Goal: Task Accomplishment & Management: Use online tool/utility

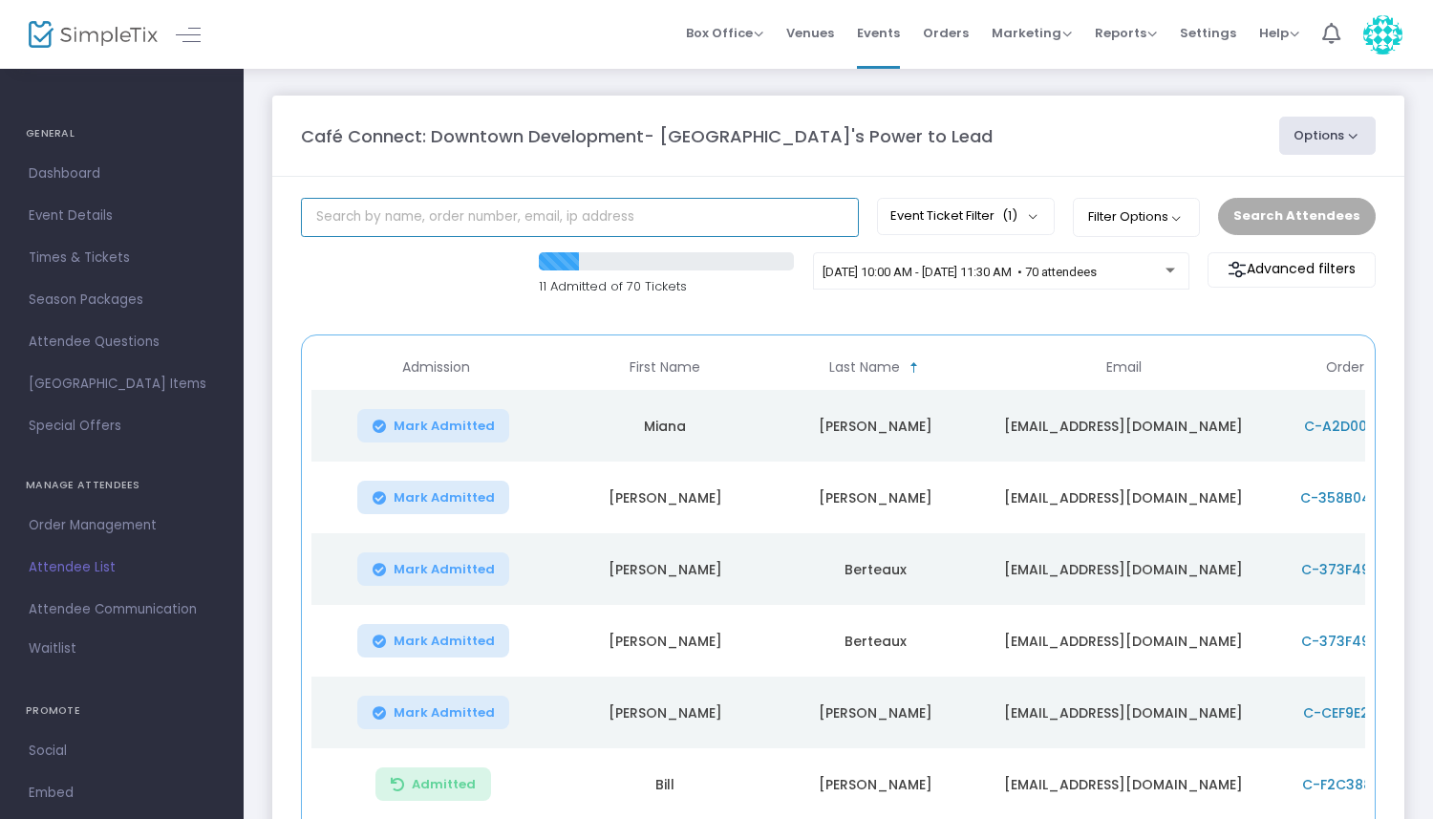
click at [586, 226] on input "text" at bounding box center [580, 217] width 558 height 39
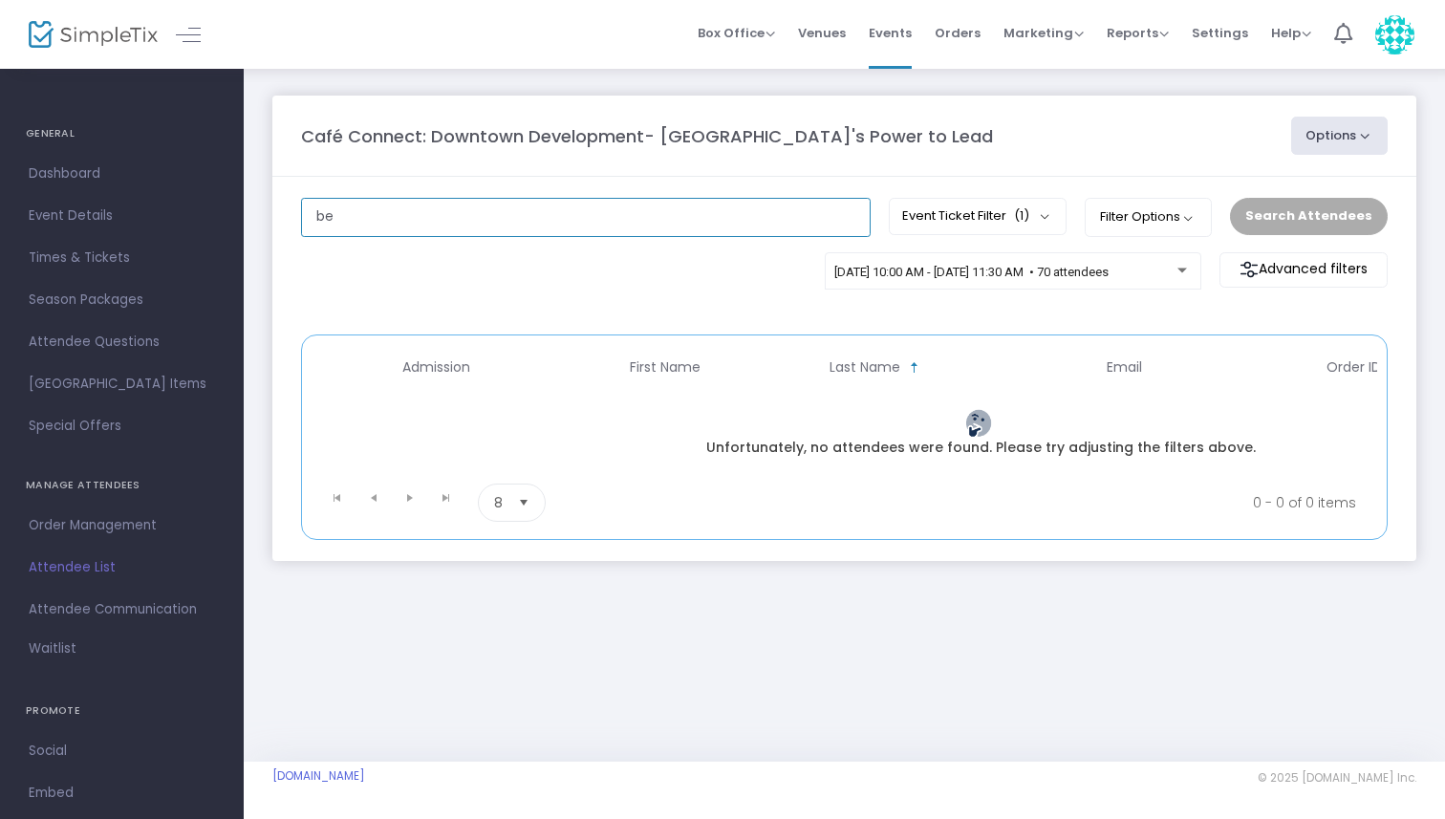
type input "b"
click at [650, 215] on input "text" at bounding box center [586, 217] width 570 height 39
type input "s"
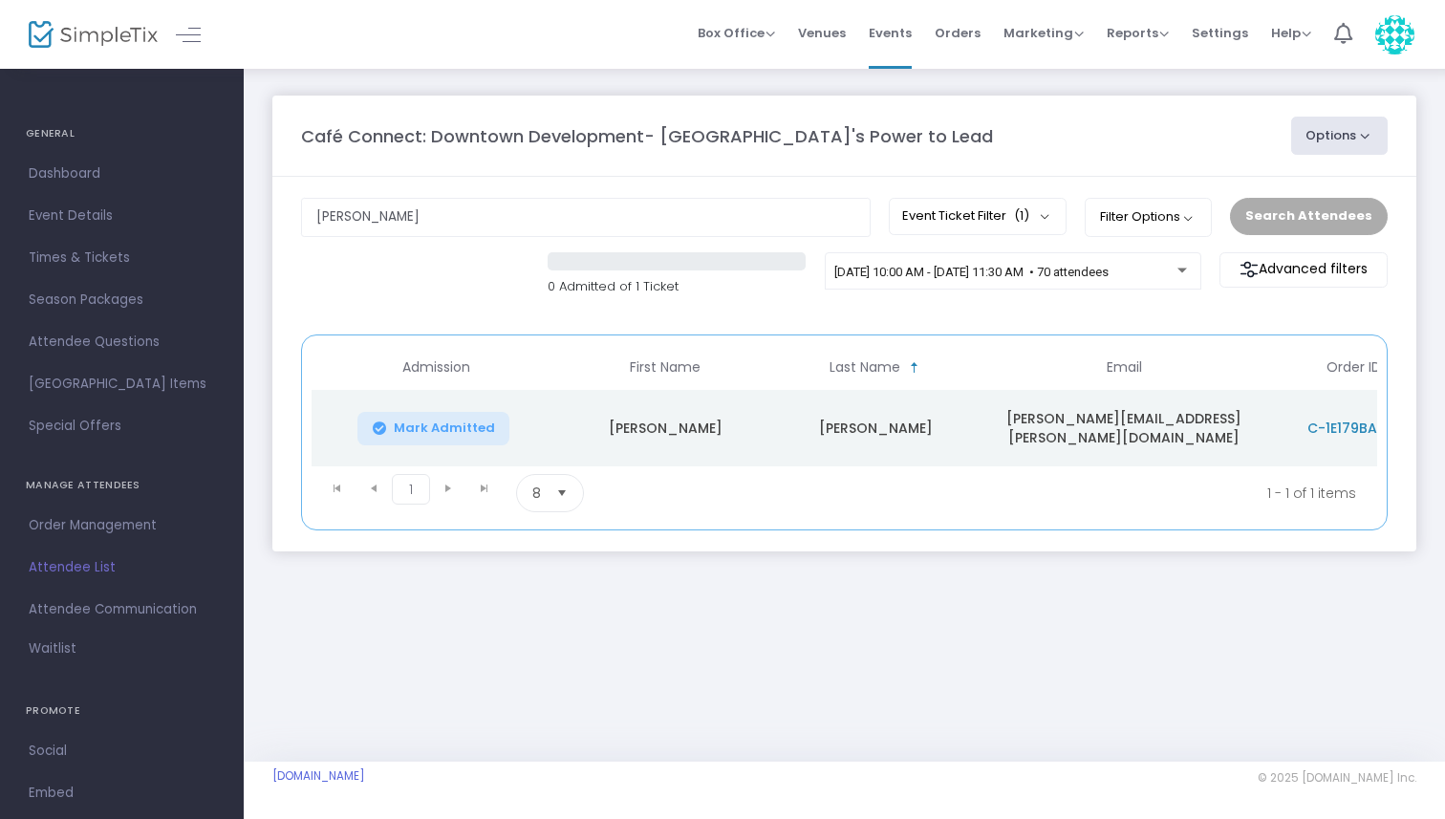
click at [422, 423] on span "Mark Admitted" at bounding box center [444, 427] width 101 height 15
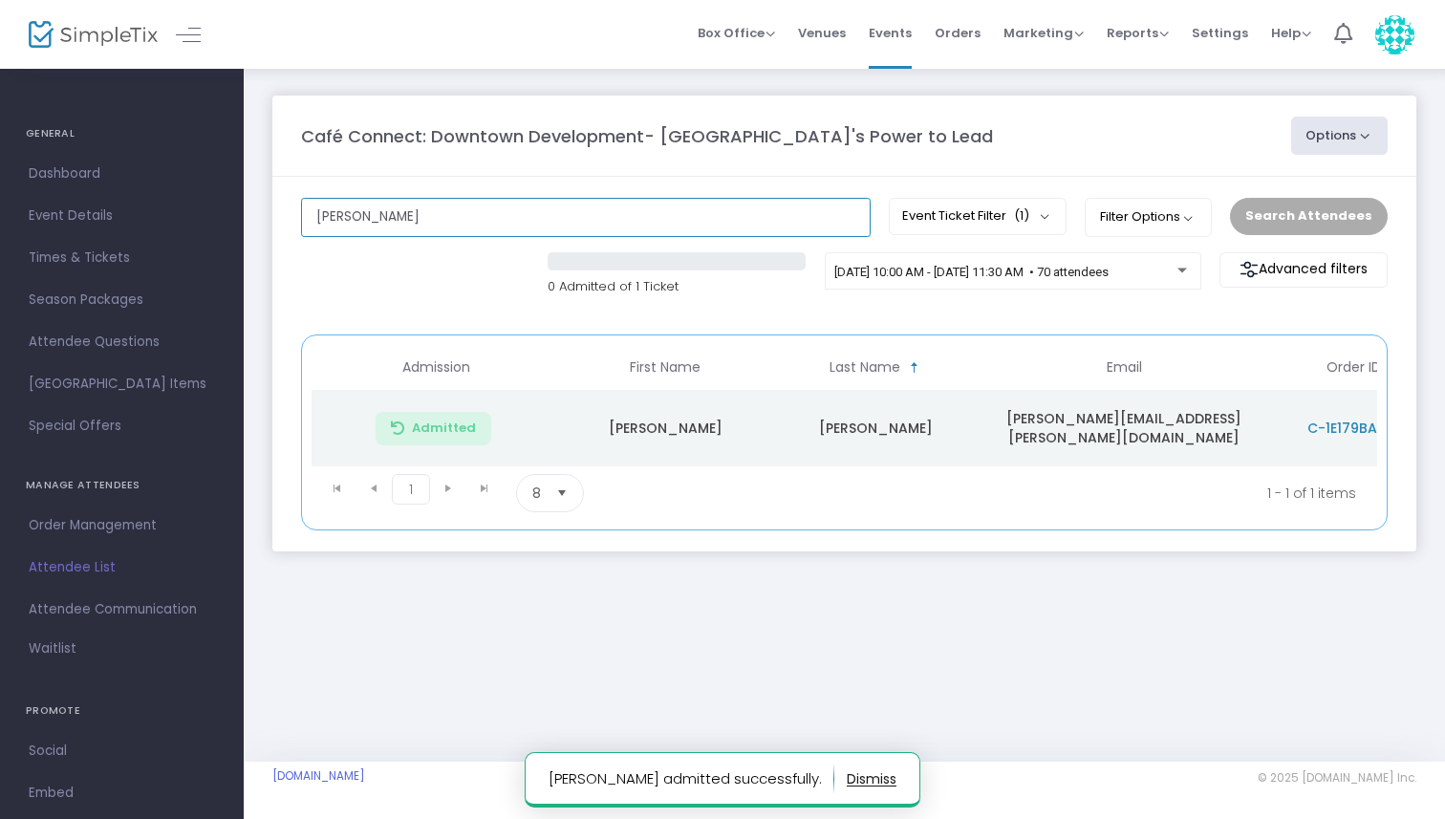
click at [555, 222] on input "[PERSON_NAME]" at bounding box center [586, 217] width 570 height 39
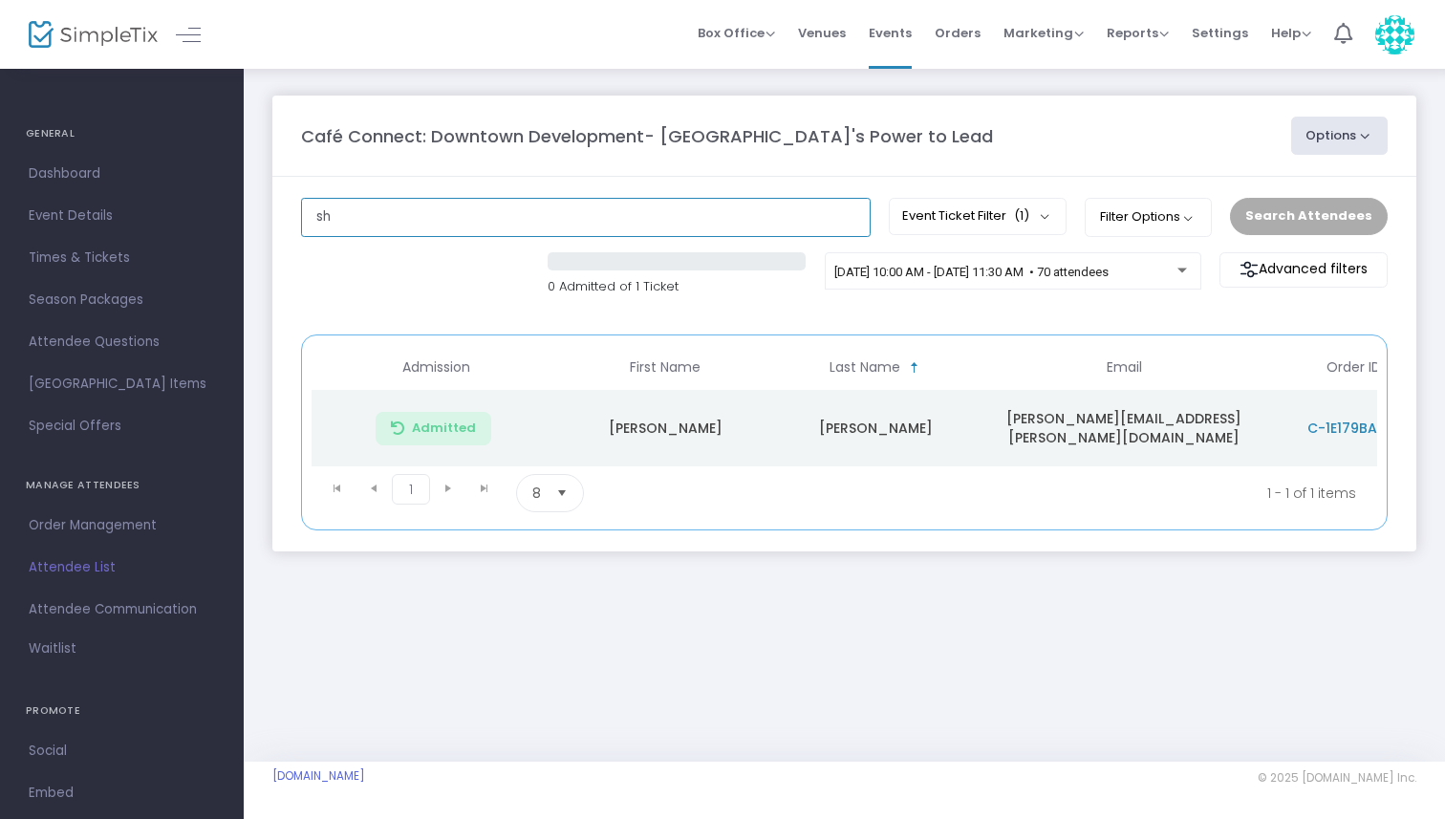
type input "s"
click at [521, 216] on input "text" at bounding box center [586, 217] width 570 height 39
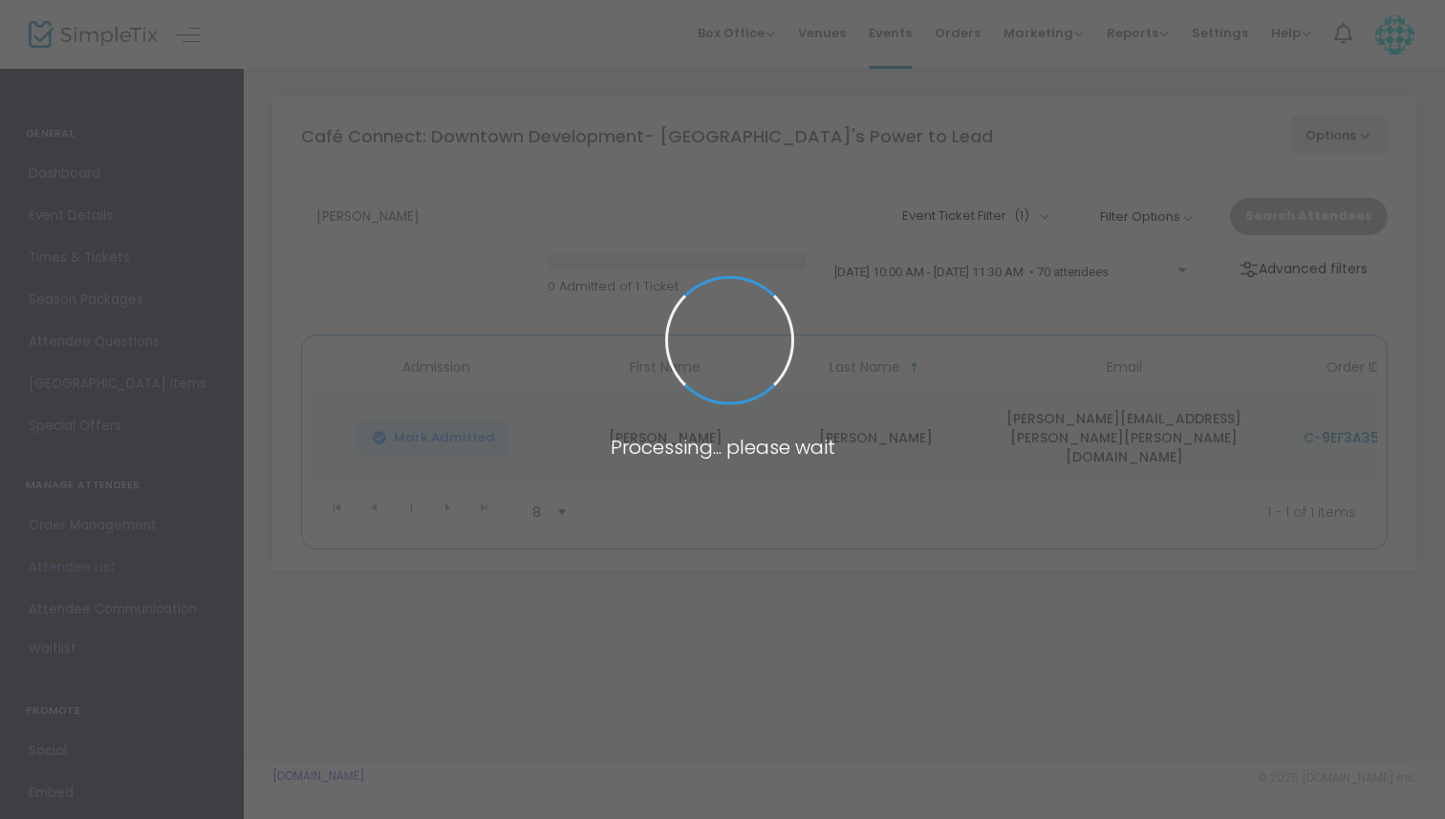
click at [463, 435] on span at bounding box center [722, 409] width 1445 height 819
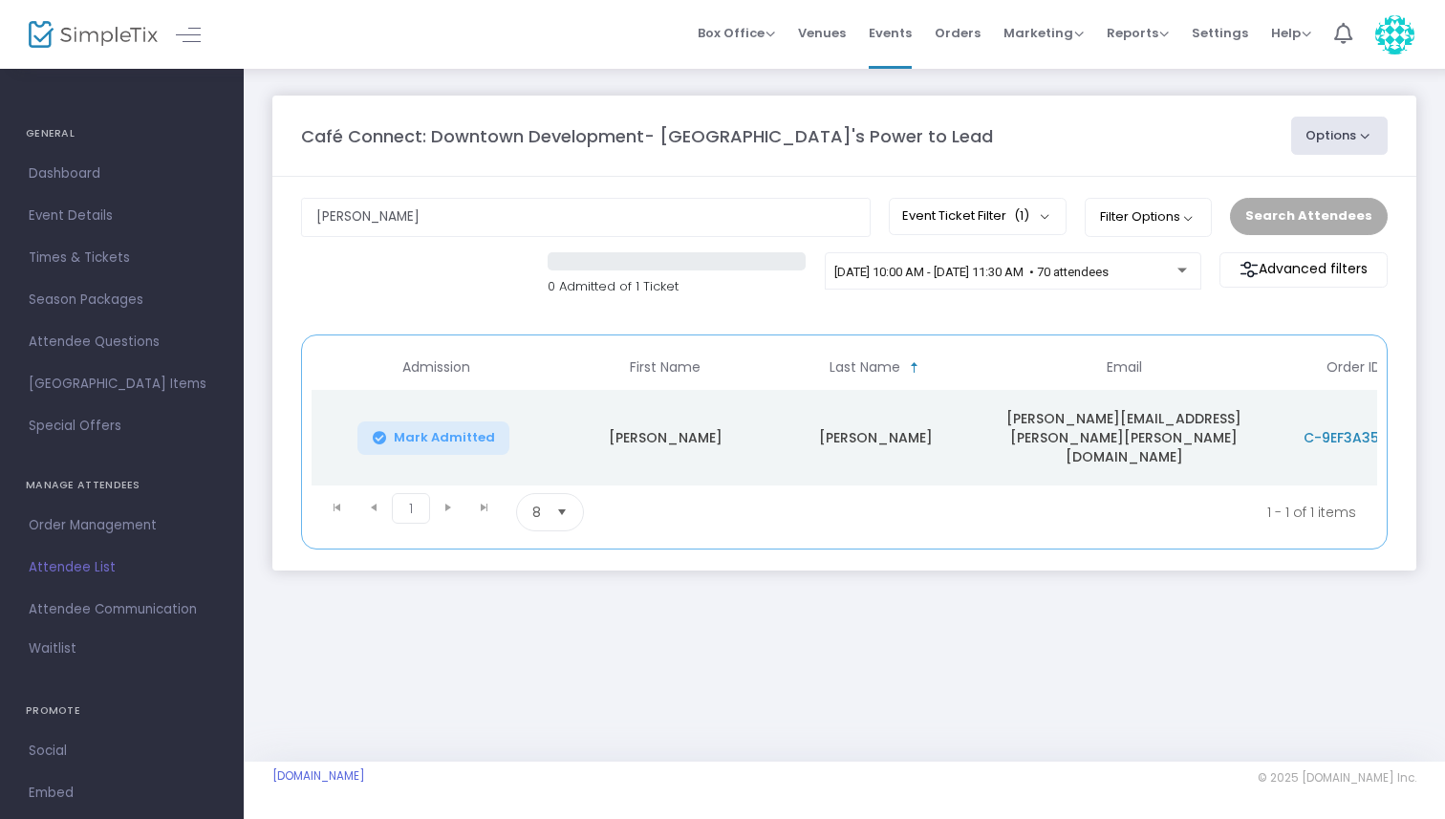
click at [463, 435] on button "Mark Admitted" at bounding box center [433, 437] width 153 height 33
click at [456, 231] on input "[PERSON_NAME]" at bounding box center [586, 217] width 570 height 39
type input "j"
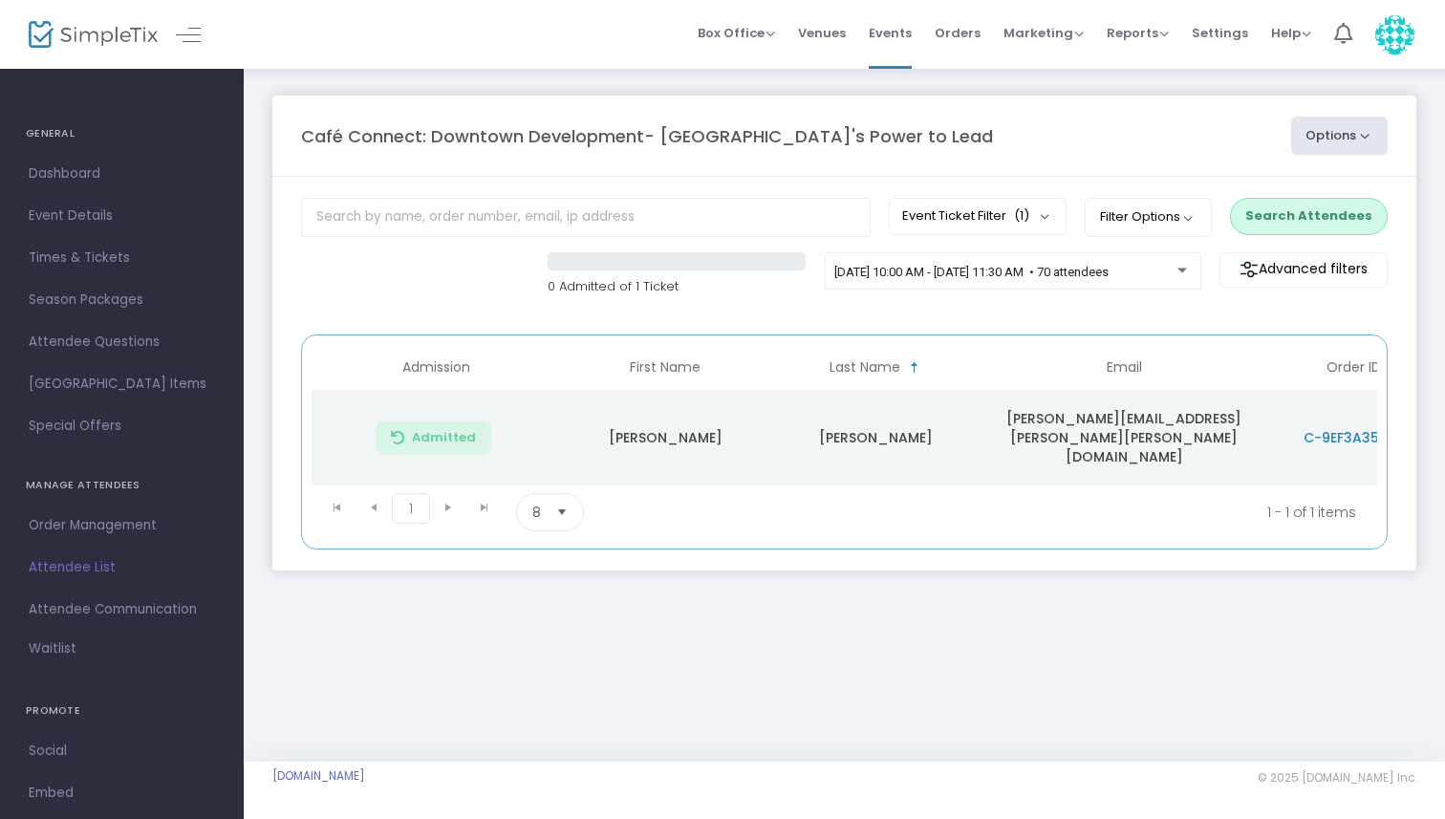
click at [399, 287] on div "0 Admitted of 1 Ticket [DATE] 10:00 AM - [DATE] 11:30 AM • 70 attendees Advance…" at bounding box center [844, 284] width 1106 height 64
click at [416, 222] on input "text" at bounding box center [586, 217] width 570 height 39
type input "[PERSON_NAME]"
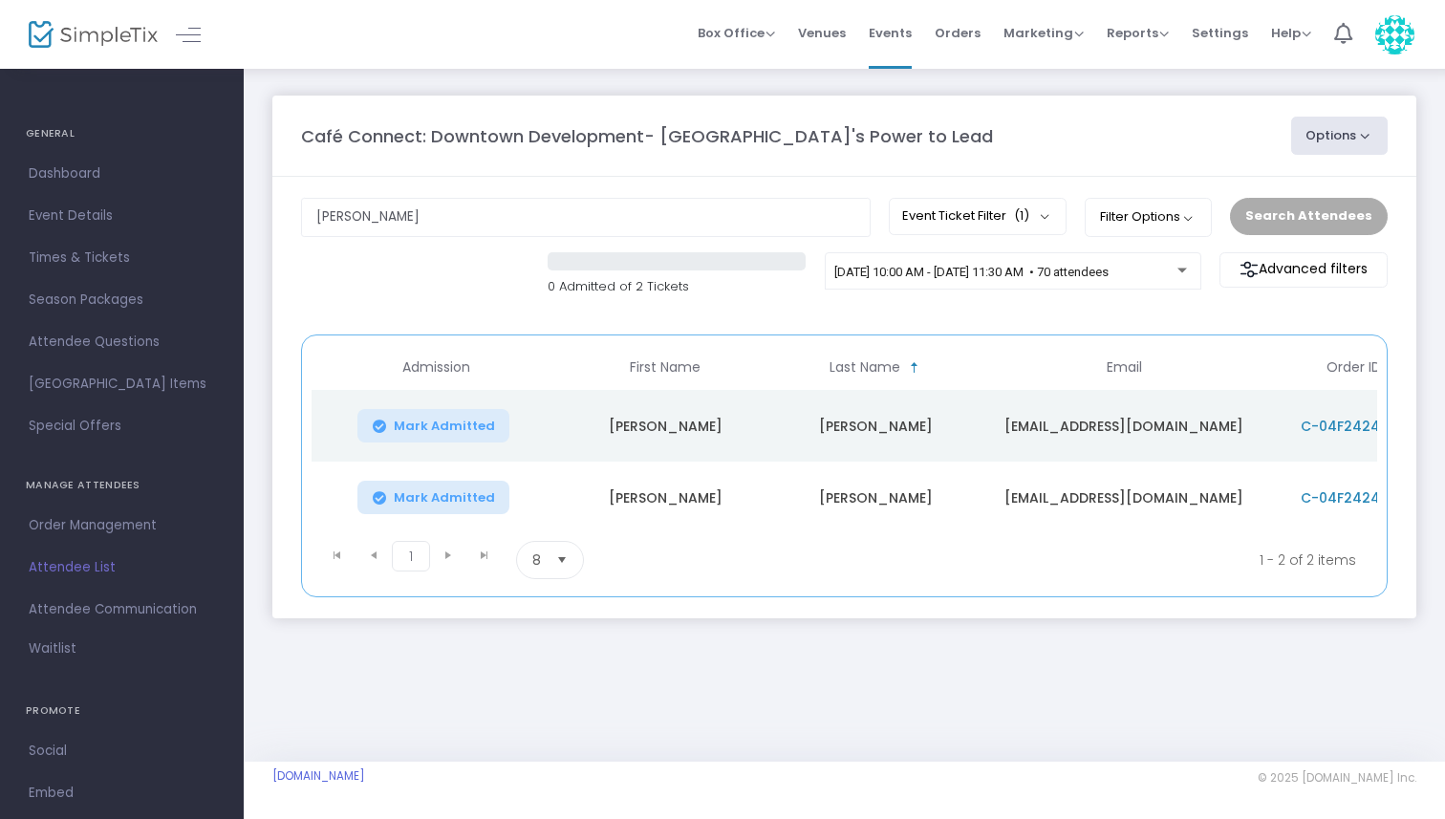
click at [417, 421] on span "Mark Admitted" at bounding box center [444, 426] width 101 height 15
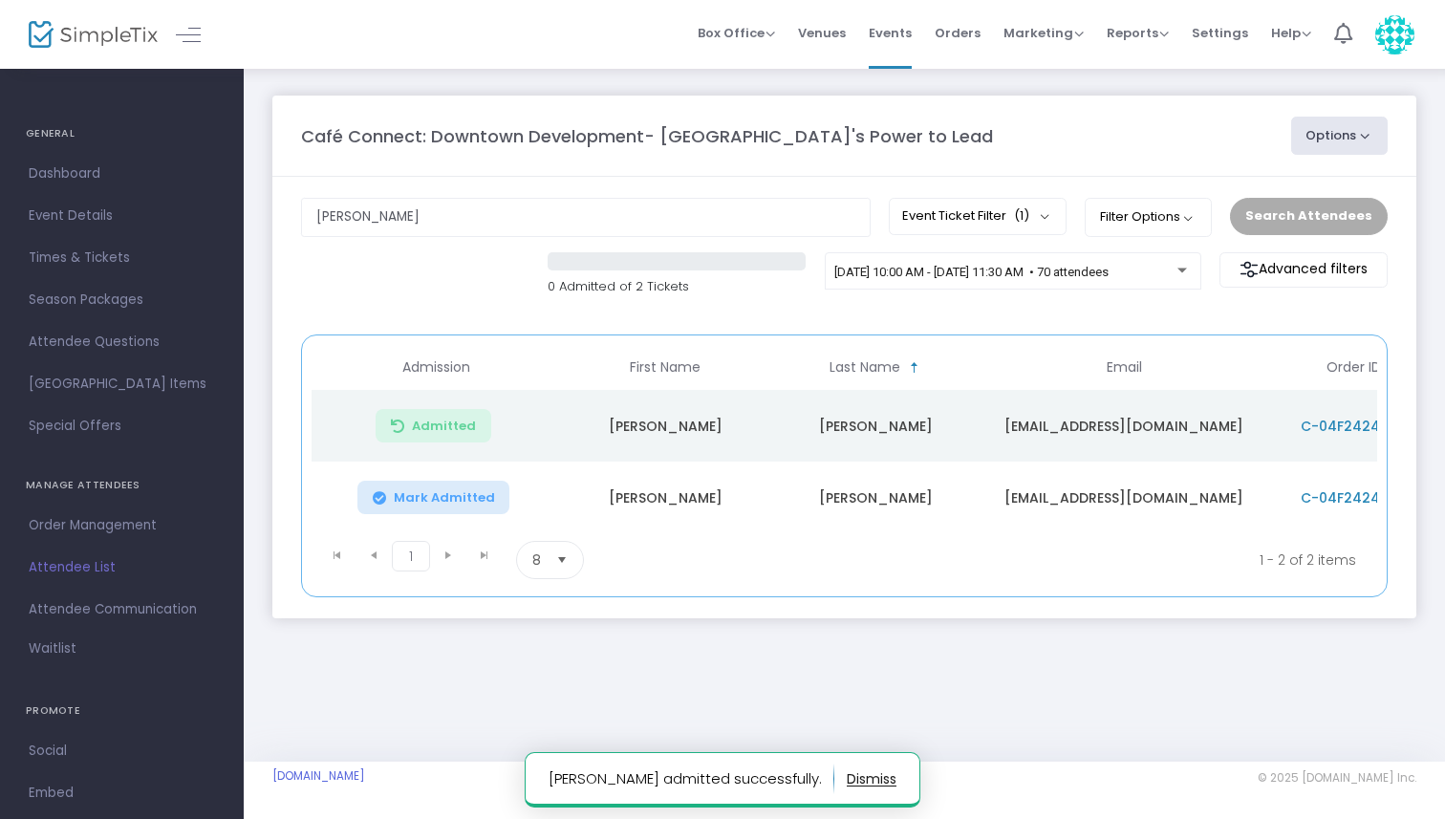
click at [434, 486] on button "Mark Admitted" at bounding box center [433, 497] width 153 height 33
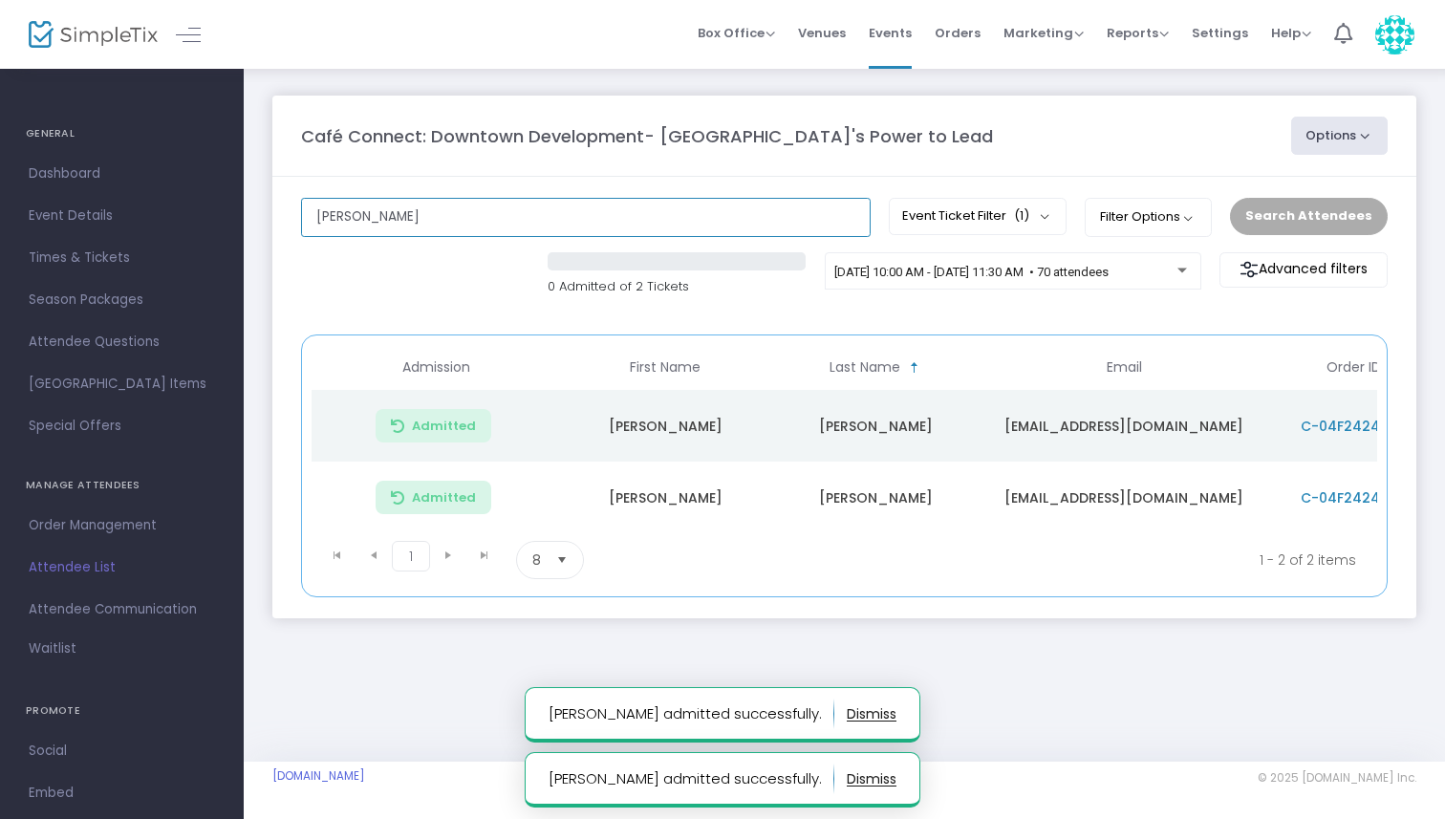
click at [434, 204] on input "[PERSON_NAME]" at bounding box center [586, 217] width 570 height 39
click at [438, 209] on input "[PERSON_NAME]" at bounding box center [586, 217] width 570 height 39
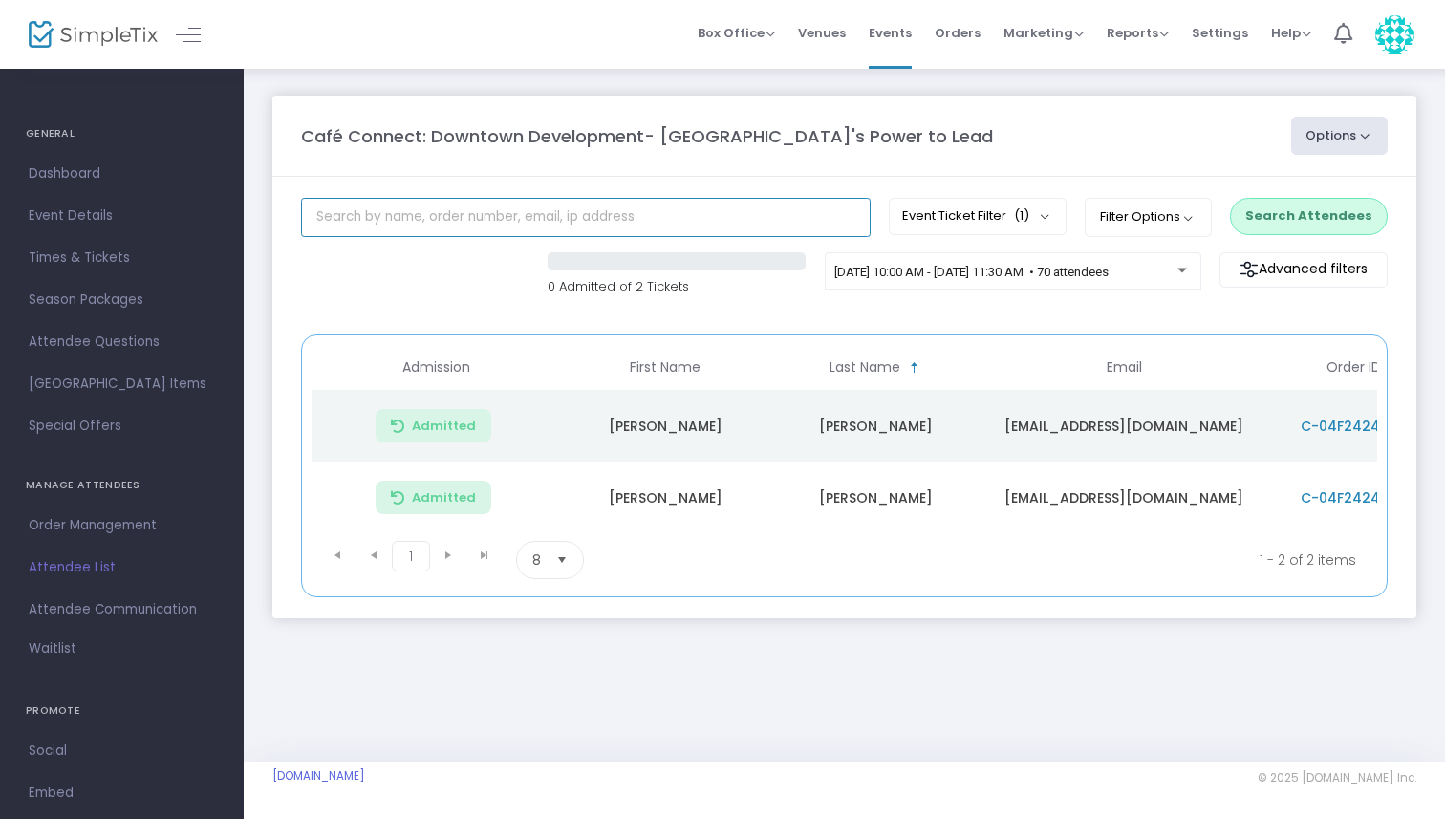
click at [586, 235] on input "text" at bounding box center [586, 217] width 570 height 39
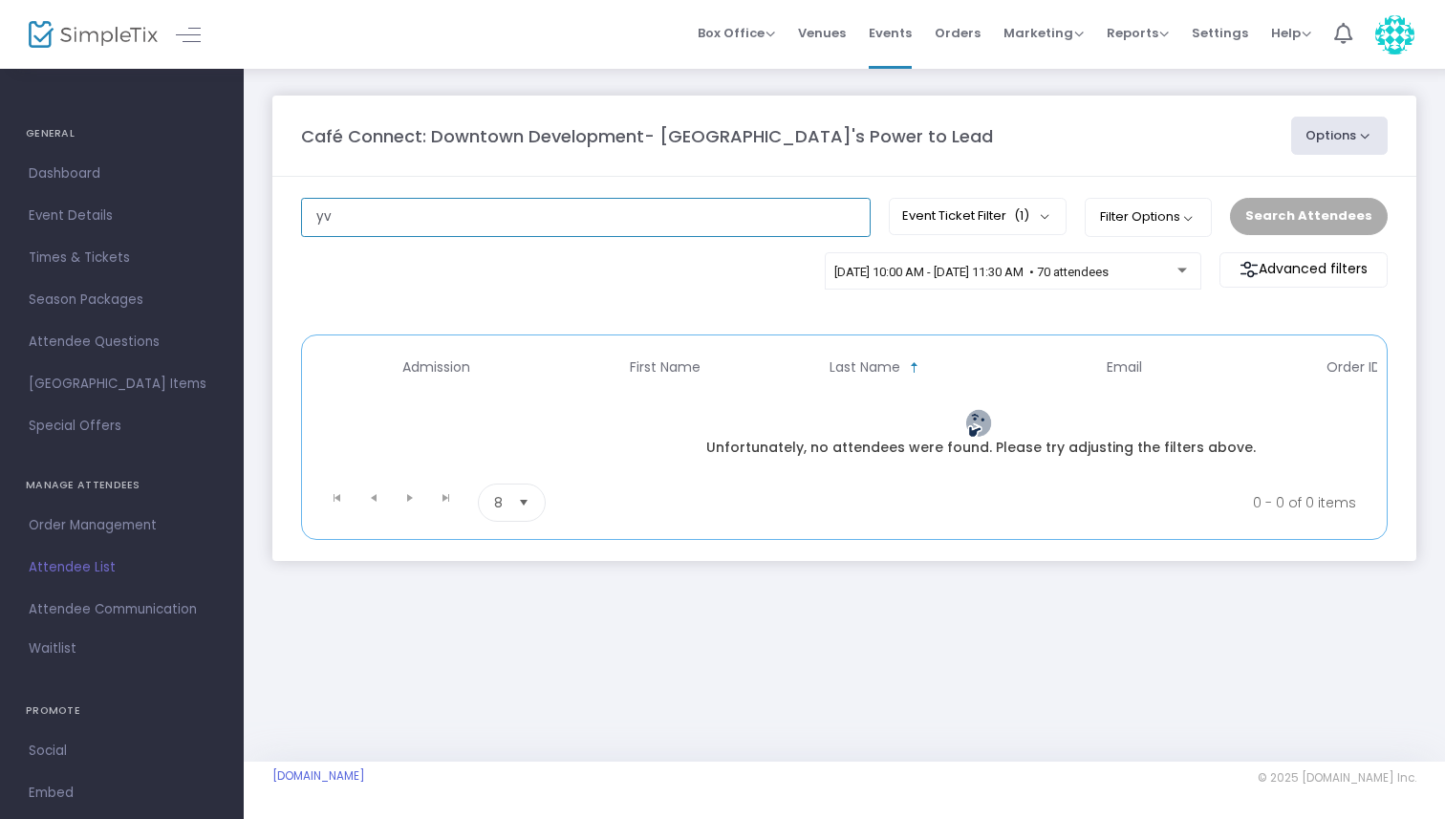
type input "y"
type input "[PERSON_NAME]"
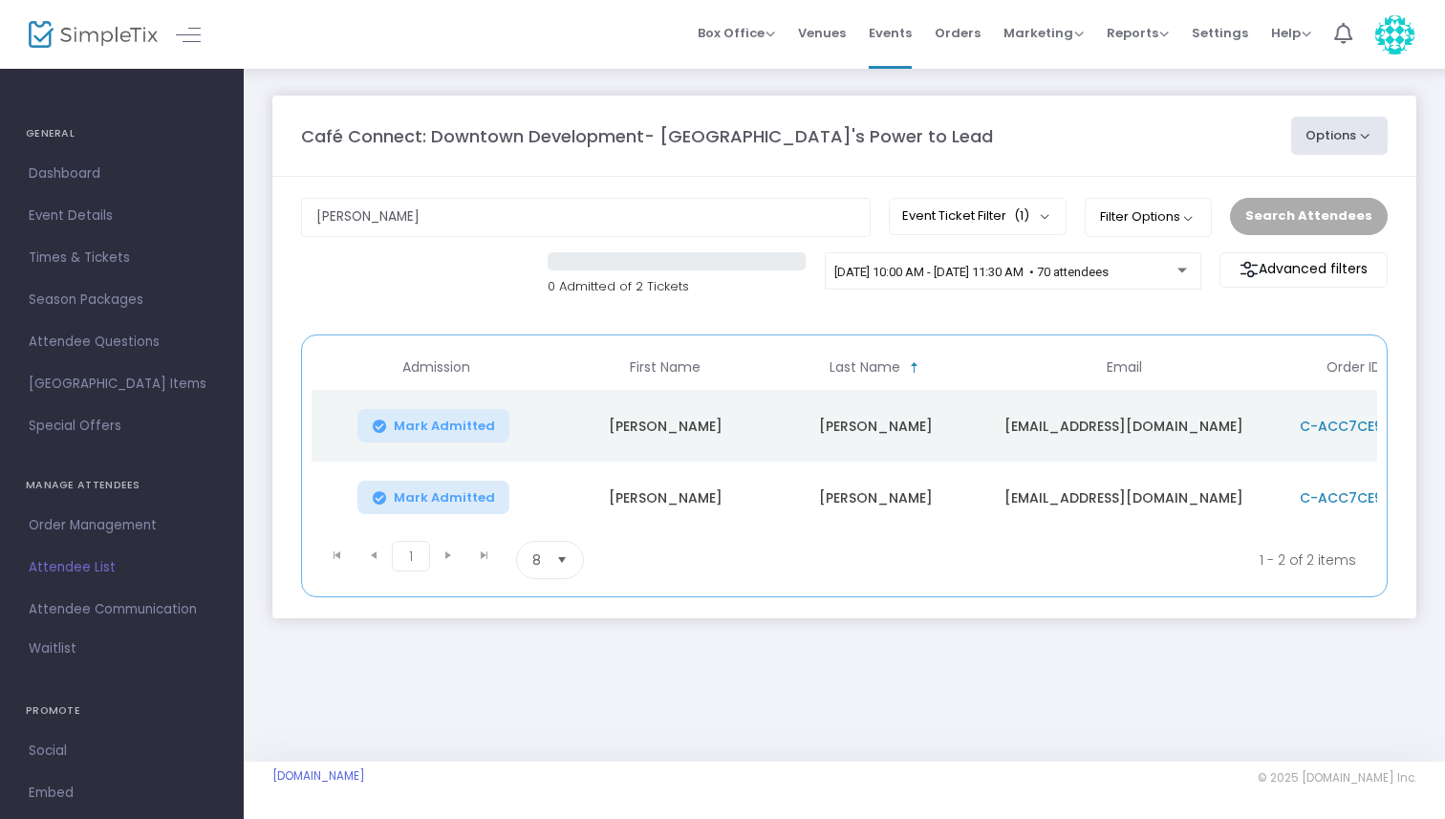
click at [423, 426] on span "Mark Admitted" at bounding box center [444, 426] width 101 height 15
click at [512, 209] on input "[PERSON_NAME]" at bounding box center [586, 217] width 570 height 39
